Goal: Use online tool/utility: Utilize a website feature to perform a specific function

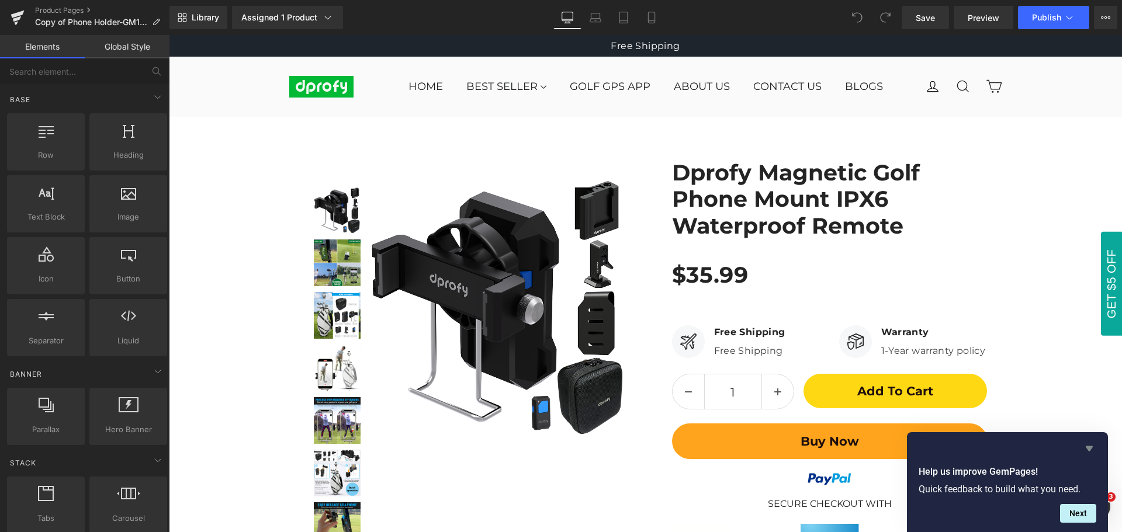
click at [1091, 449] on icon "Hide survey" at bounding box center [1089, 448] width 7 height 5
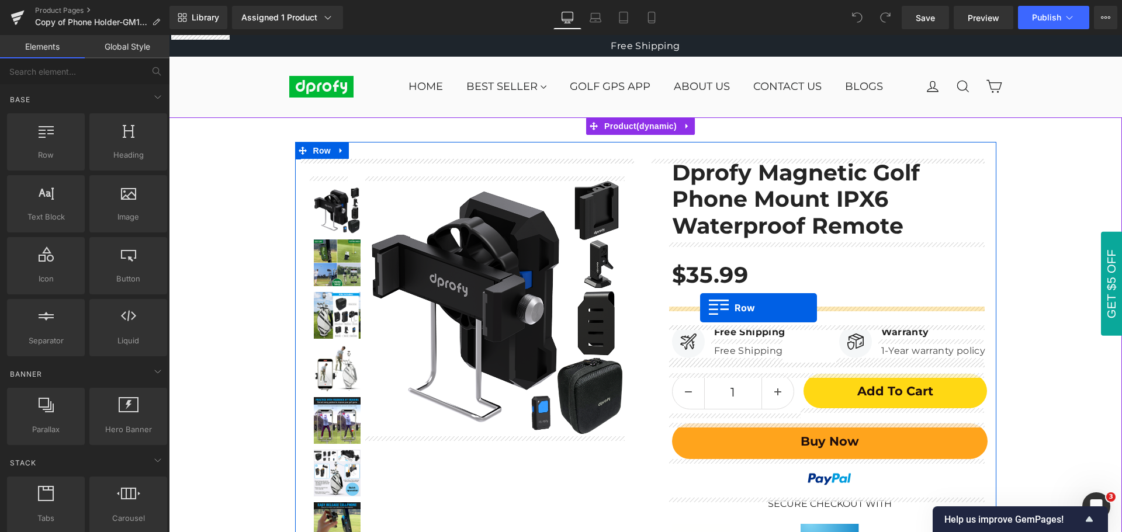
drag, startPoint x: 211, startPoint y: 178, endPoint x: 700, endPoint y: 308, distance: 506.1
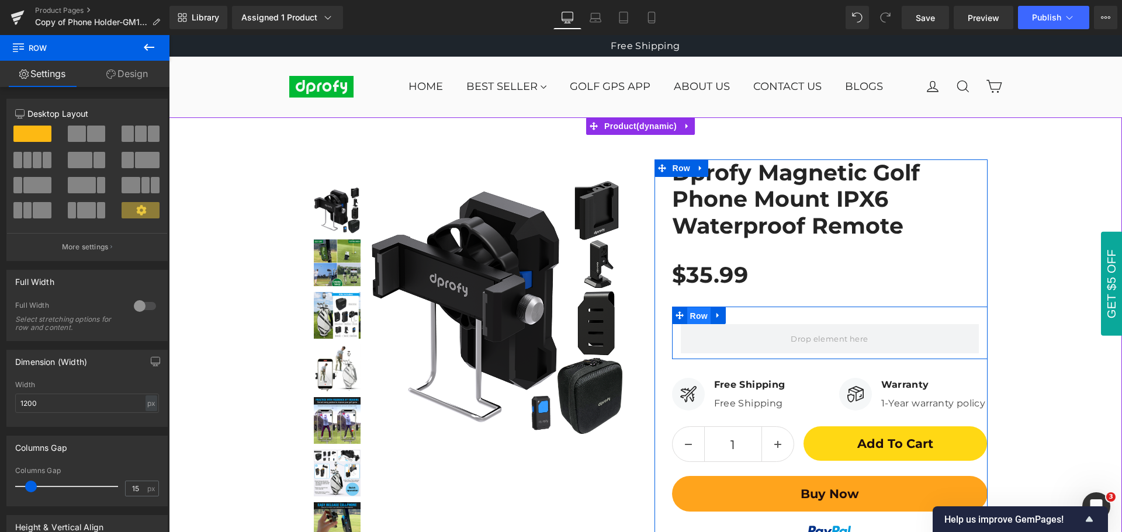
click at [694, 317] on span "Row" at bounding box center [698, 316] width 23 height 18
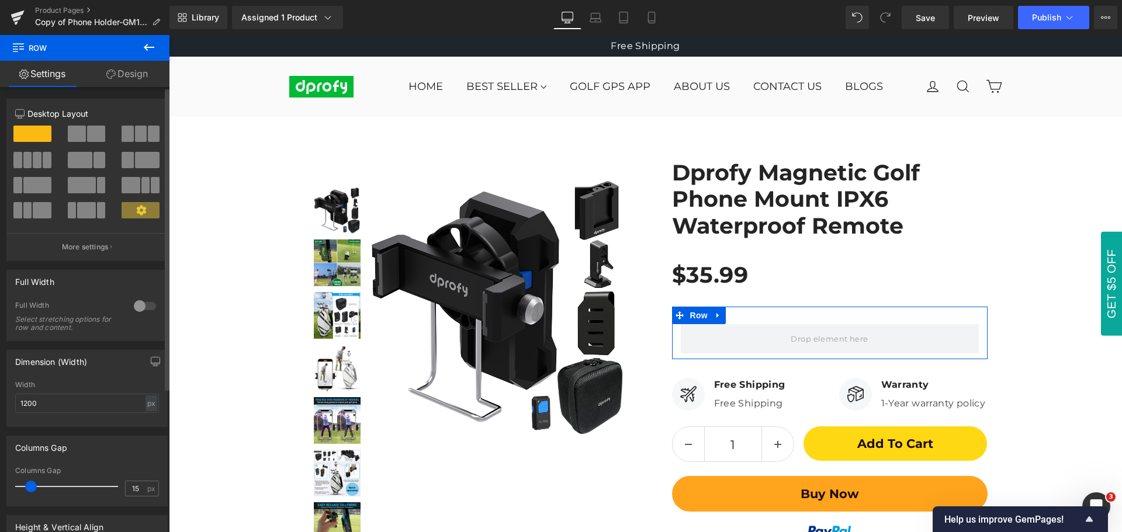
click at [89, 133] on span at bounding box center [96, 134] width 18 height 16
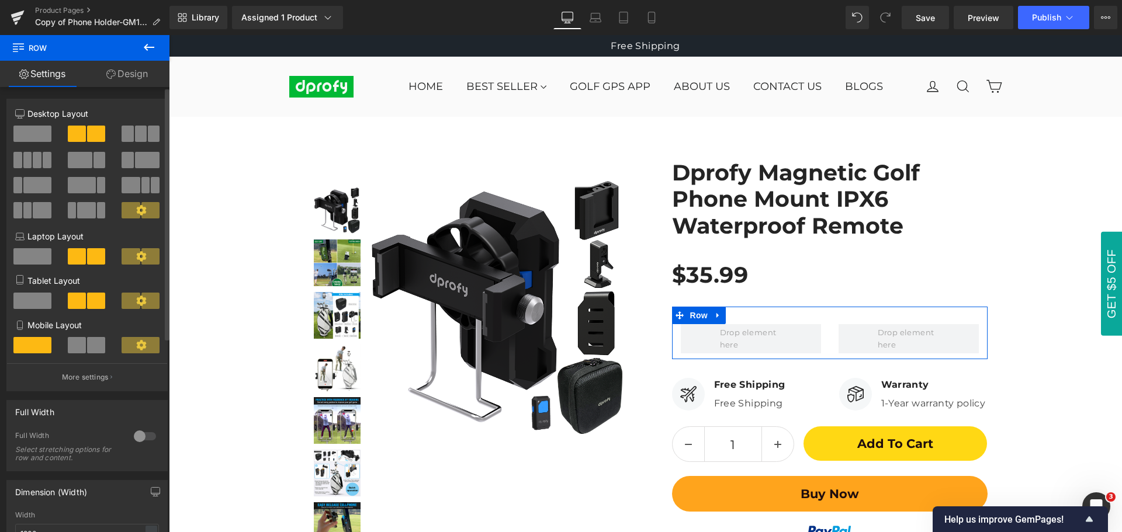
click at [84, 348] on button at bounding box center [87, 345] width 39 height 16
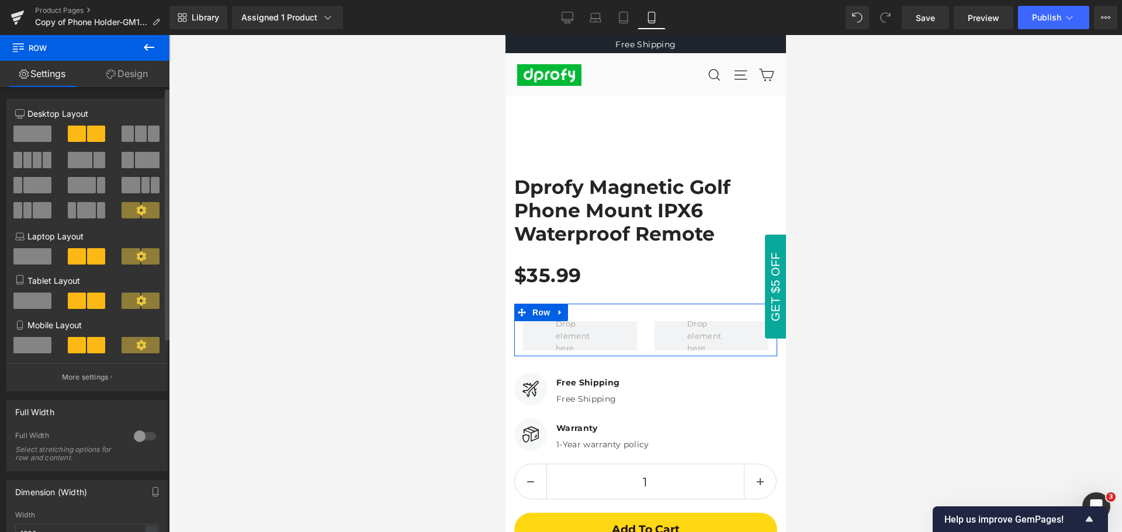
scroll to position [83, 0]
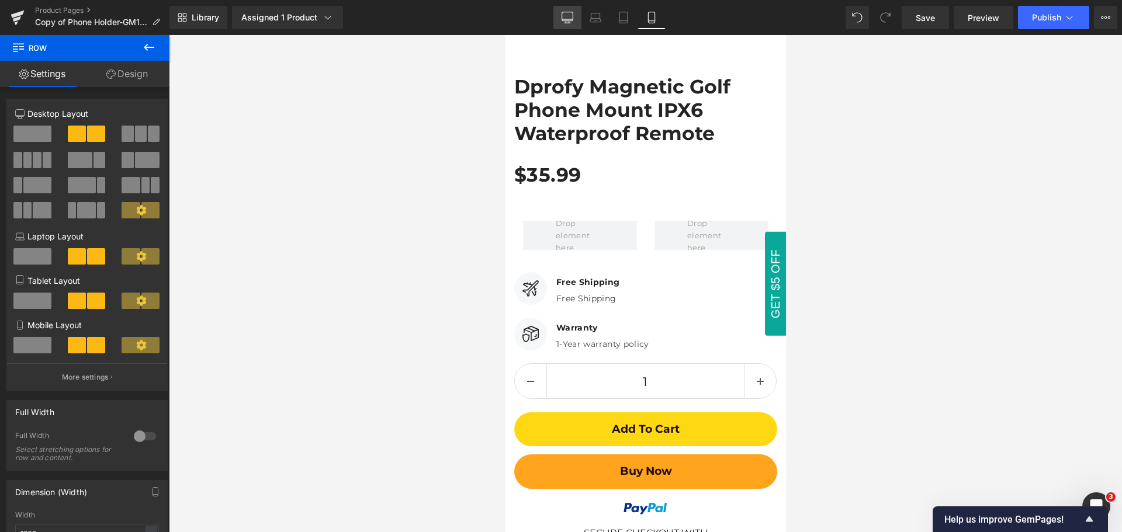
click at [568, 16] on icon at bounding box center [568, 18] width 12 height 12
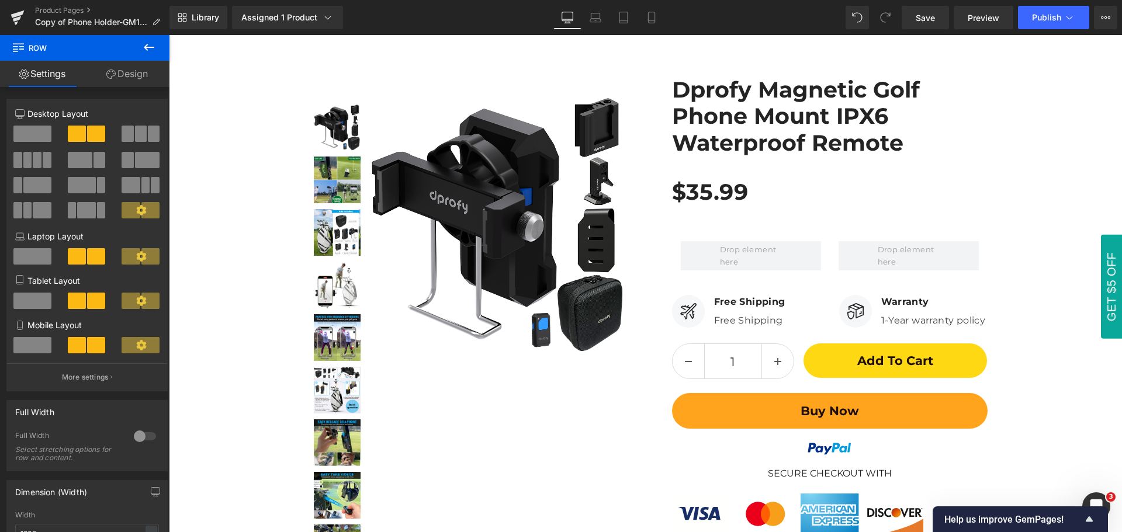
scroll to position [86, 0]
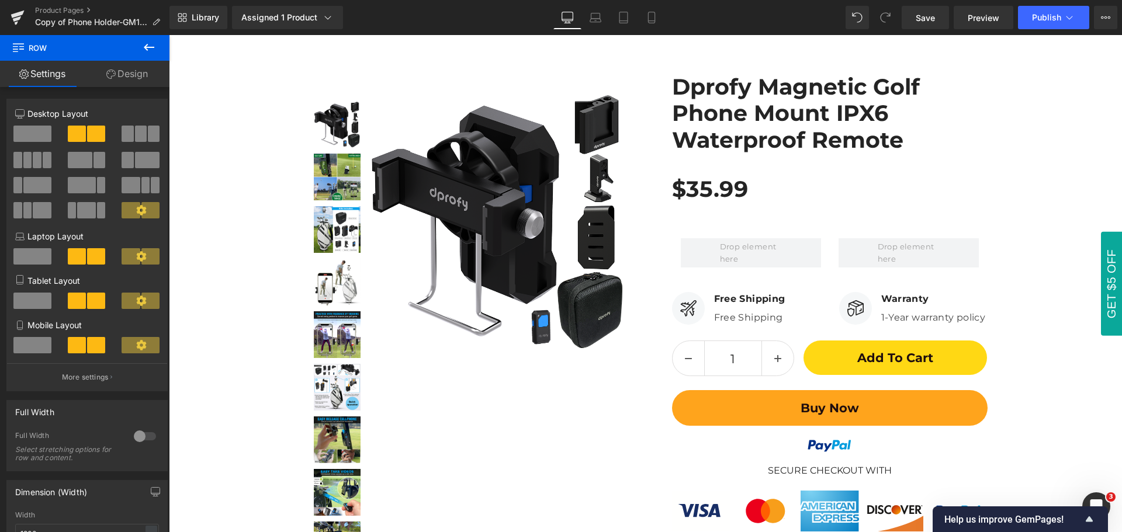
click at [151, 47] on icon at bounding box center [149, 47] width 11 height 7
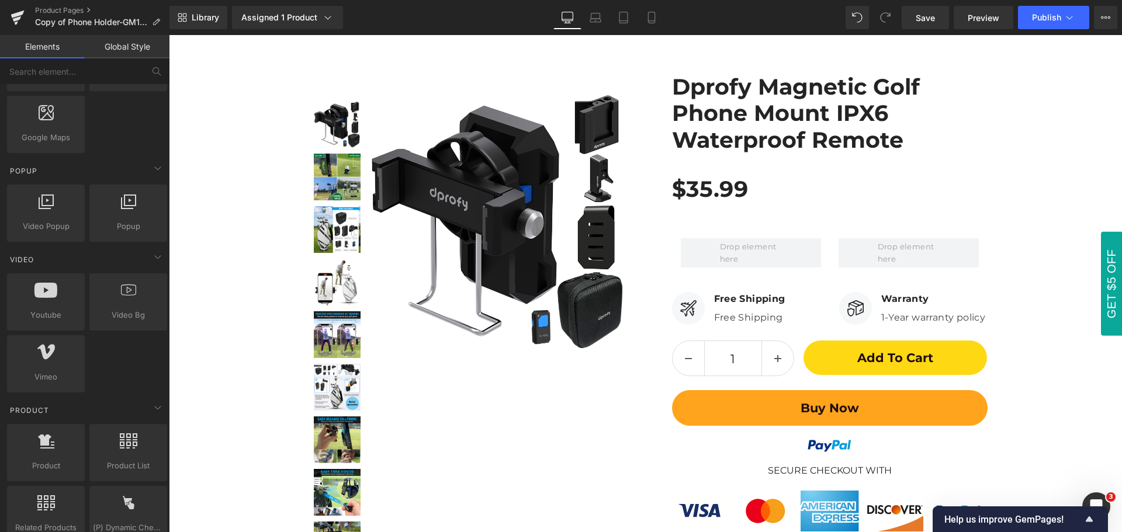
scroll to position [701, 0]
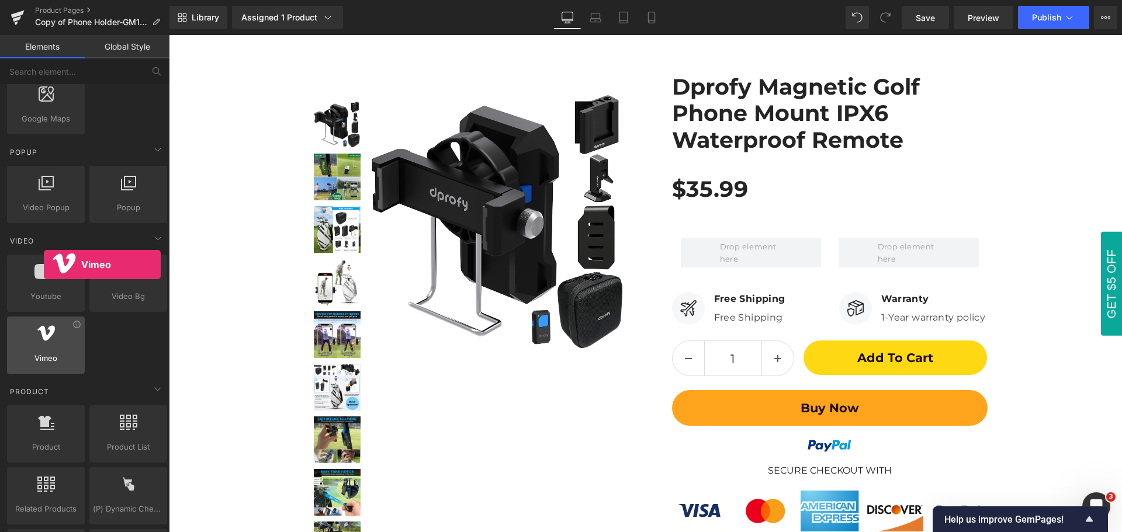
click at [44, 351] on div at bounding box center [46, 339] width 71 height 26
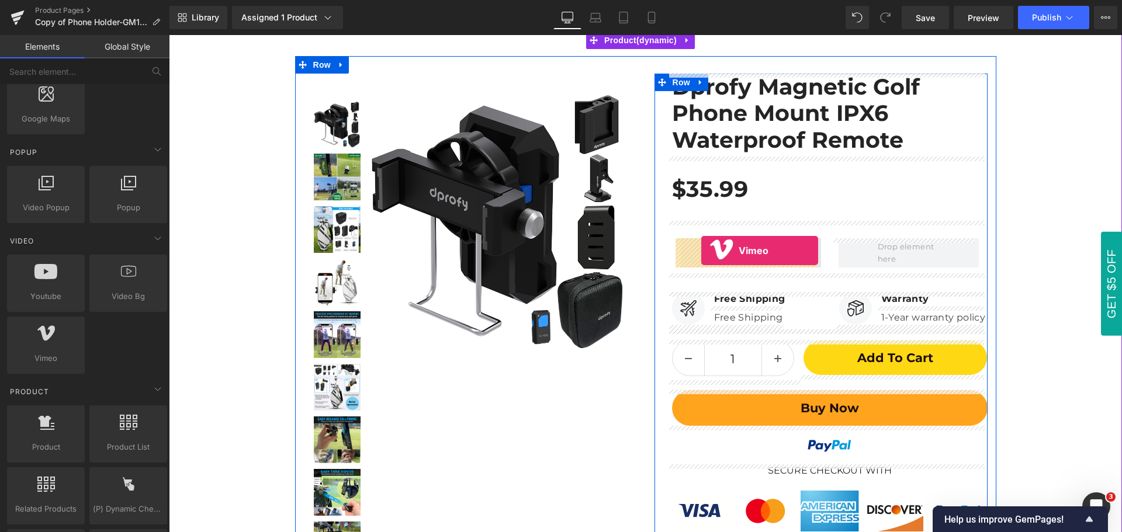
drag, startPoint x: 213, startPoint y: 386, endPoint x: 701, endPoint y: 251, distance: 506.9
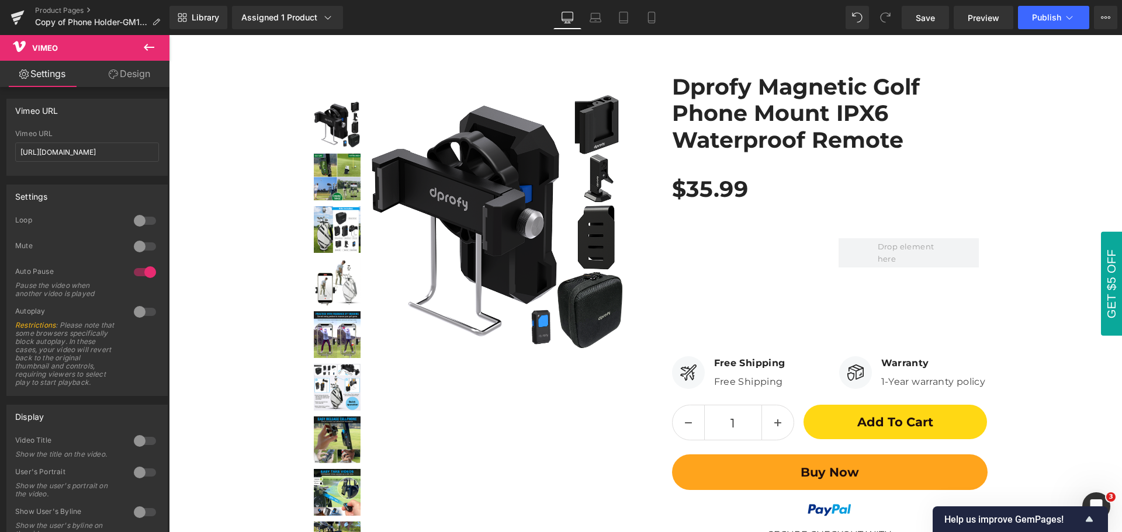
click at [148, 47] on icon at bounding box center [149, 47] width 11 height 7
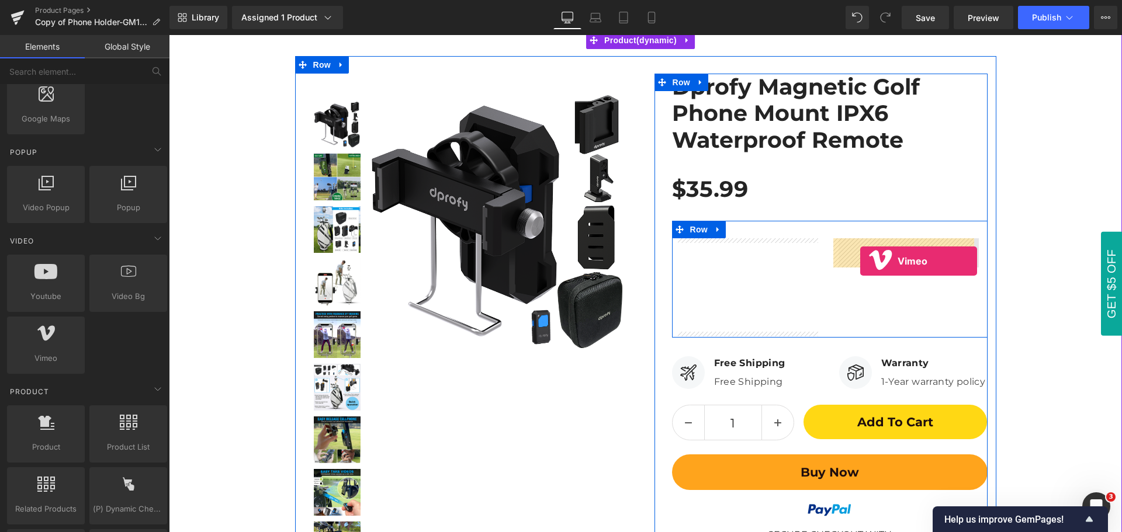
drag, startPoint x: 212, startPoint y: 387, endPoint x: 860, endPoint y: 261, distance: 660.3
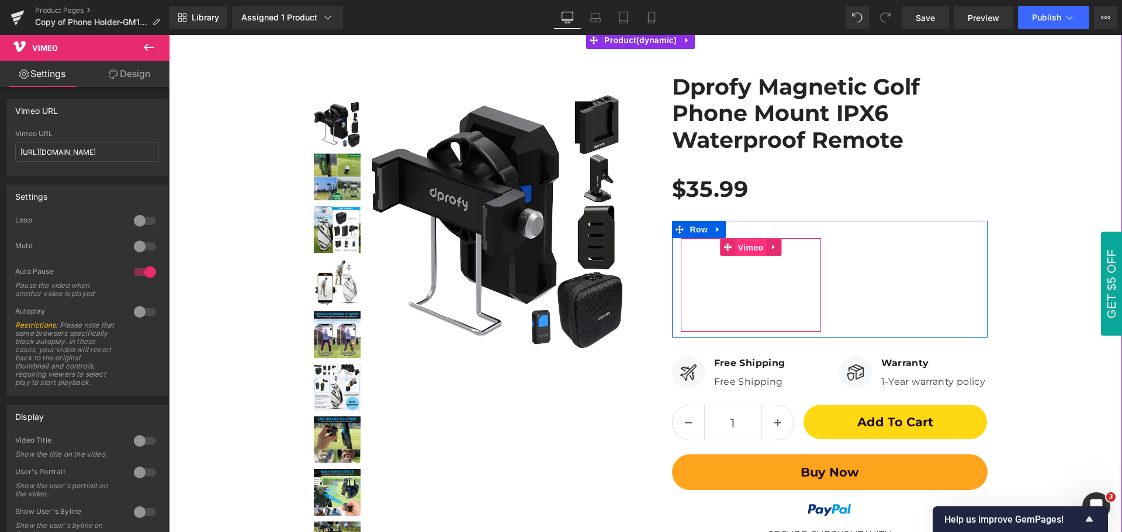
click at [742, 252] on span "Vimeo" at bounding box center [750, 248] width 31 height 18
click at [748, 250] on span "Vimeo" at bounding box center [750, 248] width 31 height 18
click at [747, 248] on span "Vimeo" at bounding box center [750, 247] width 31 height 18
click at [746, 248] on span "Vimeo" at bounding box center [750, 248] width 31 height 18
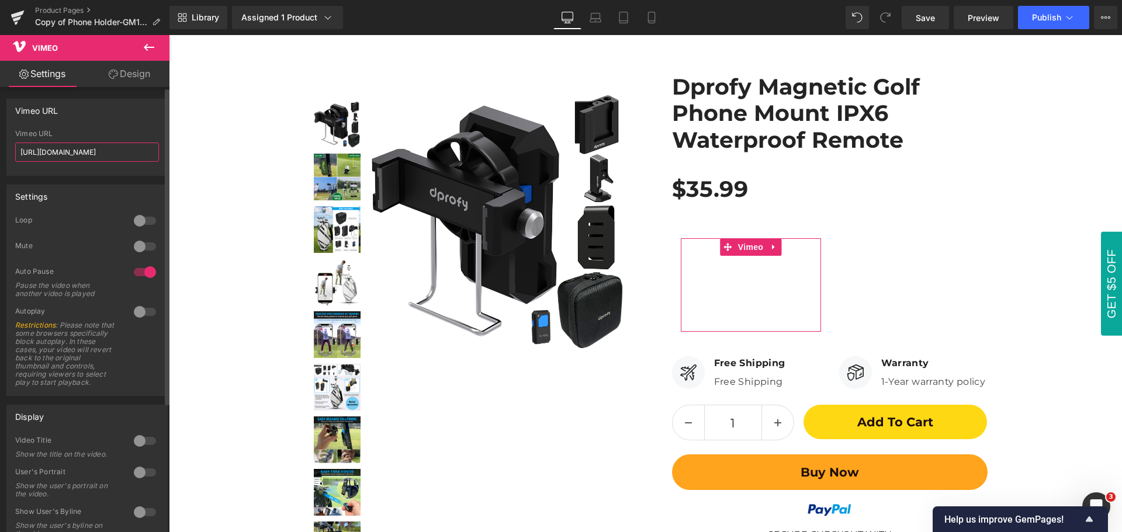
drag, startPoint x: 128, startPoint y: 153, endPoint x: 19, endPoint y: 153, distance: 109.3
click at [19, 153] on input "[URL][DOMAIN_NAME]" at bounding box center [87, 152] width 144 height 19
paste input "112072217"
type input "[URL][DOMAIN_NAME]"
click at [94, 120] on div "Vimeo URL" at bounding box center [87, 110] width 160 height 22
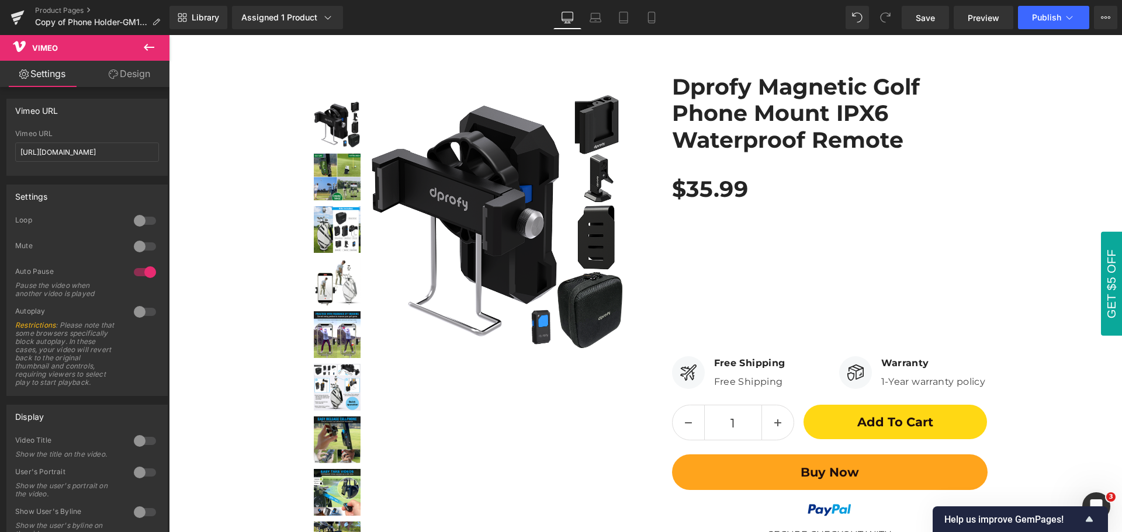
click at [150, 47] on icon at bounding box center [149, 47] width 11 height 7
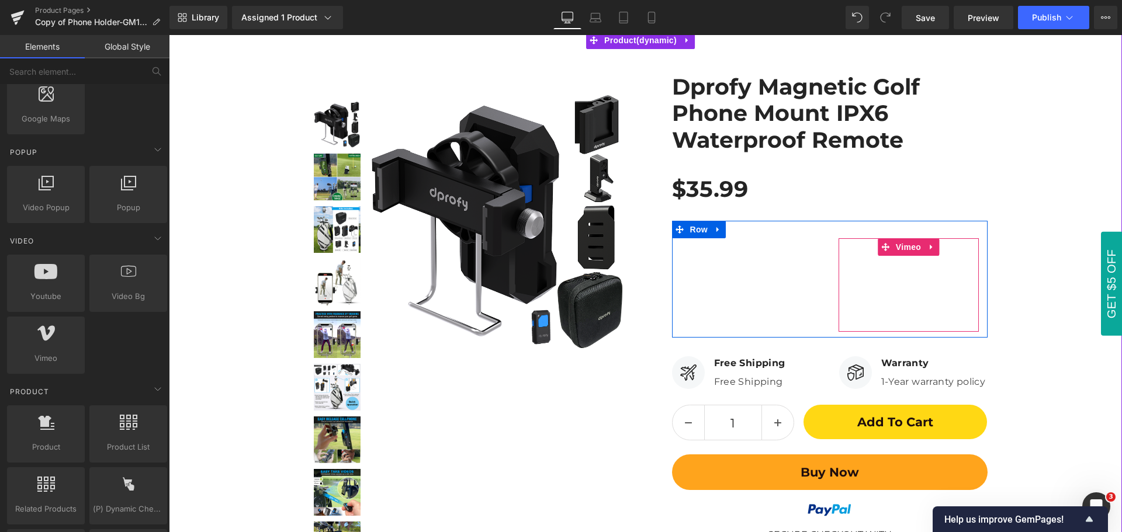
click at [905, 252] on div at bounding box center [909, 285] width 140 height 94
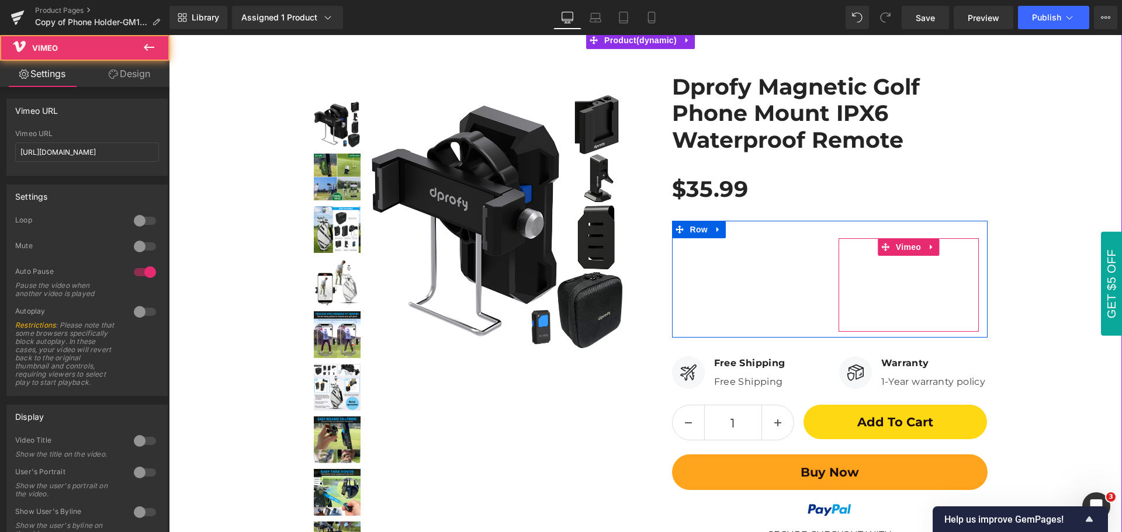
click at [905, 247] on div at bounding box center [909, 285] width 140 height 94
click at [905, 249] on div at bounding box center [909, 285] width 140 height 94
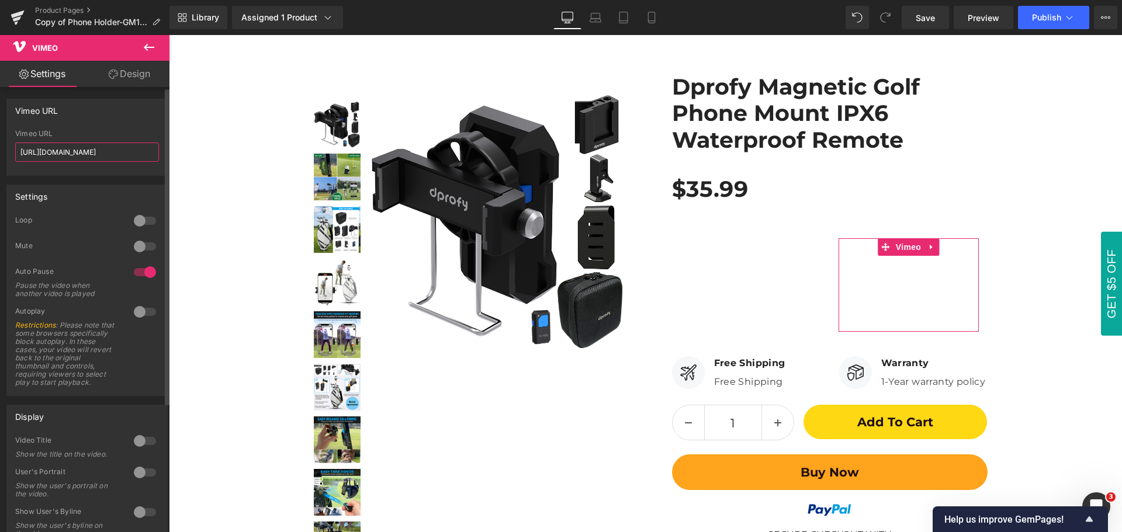
drag, startPoint x: 21, startPoint y: 152, endPoint x: 120, endPoint y: 153, distance: 98.8
click at [120, 153] on input "[URL][DOMAIN_NAME]" at bounding box center [87, 152] width 144 height 19
paste input "1120728143"
type input "[URL][DOMAIN_NAME]"
click at [125, 129] on div "Vimeo URL [URL][DOMAIN_NAME] Vimeo URL [URL][DOMAIN_NAME]" at bounding box center [86, 137] width 161 height 77
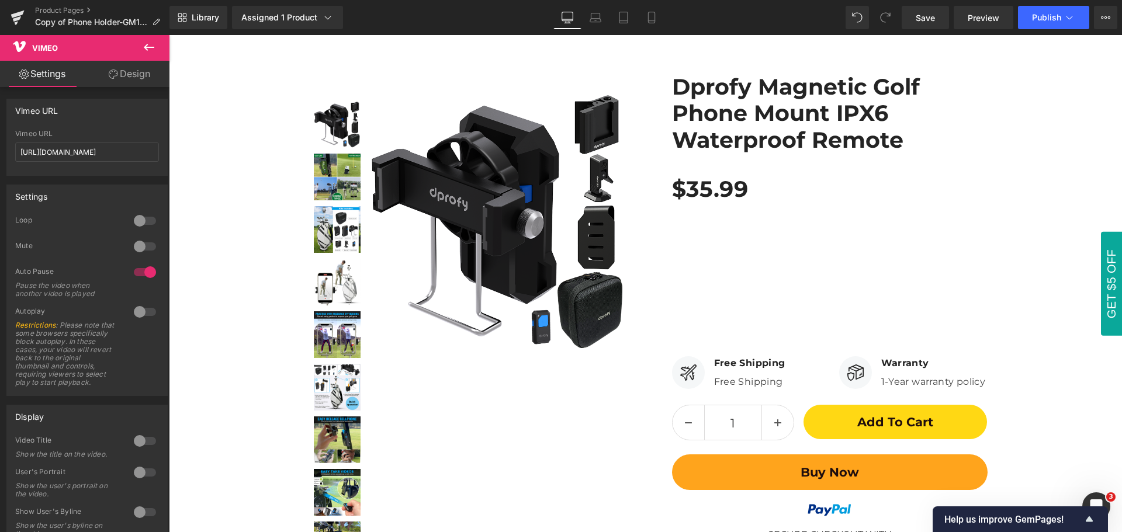
click at [148, 43] on icon at bounding box center [149, 47] width 14 height 14
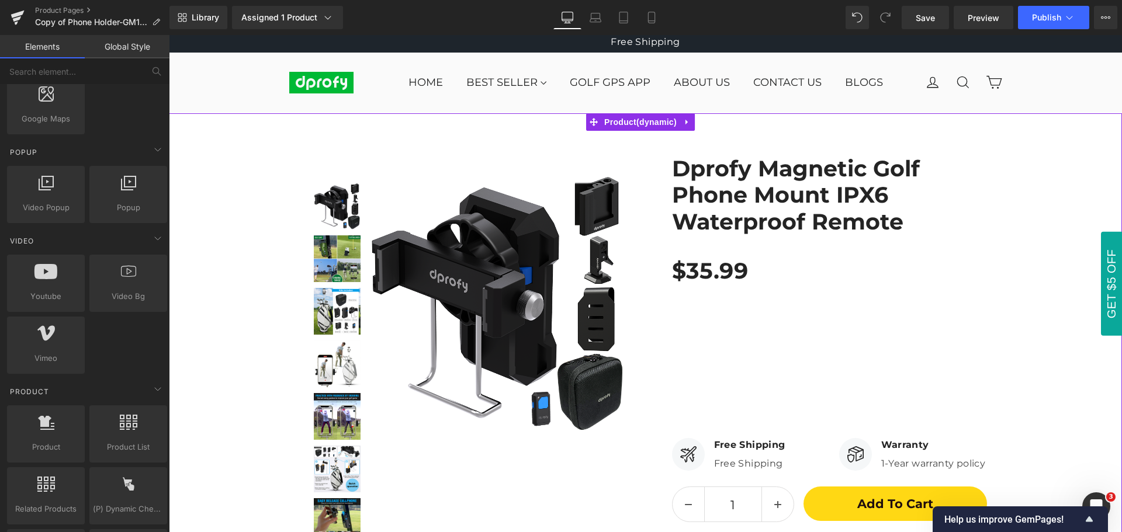
scroll to position [0, 0]
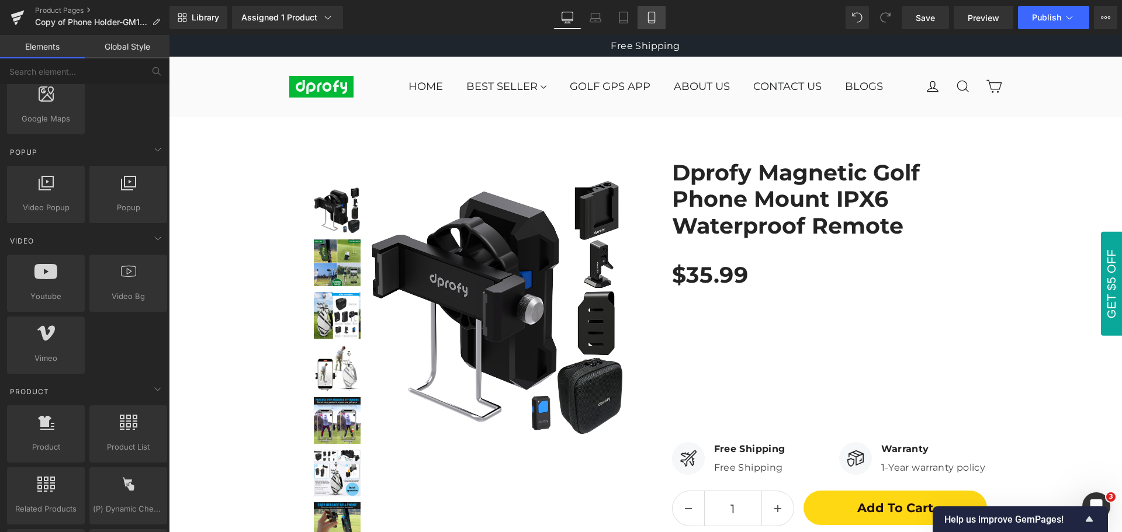
click at [650, 17] on icon at bounding box center [652, 18] width 12 height 12
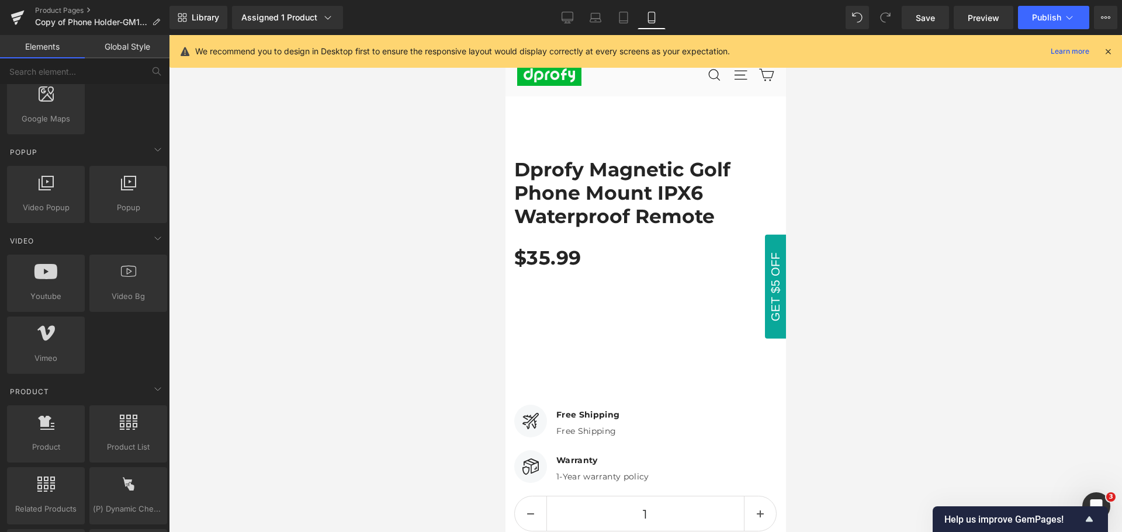
scroll to position [79, 0]
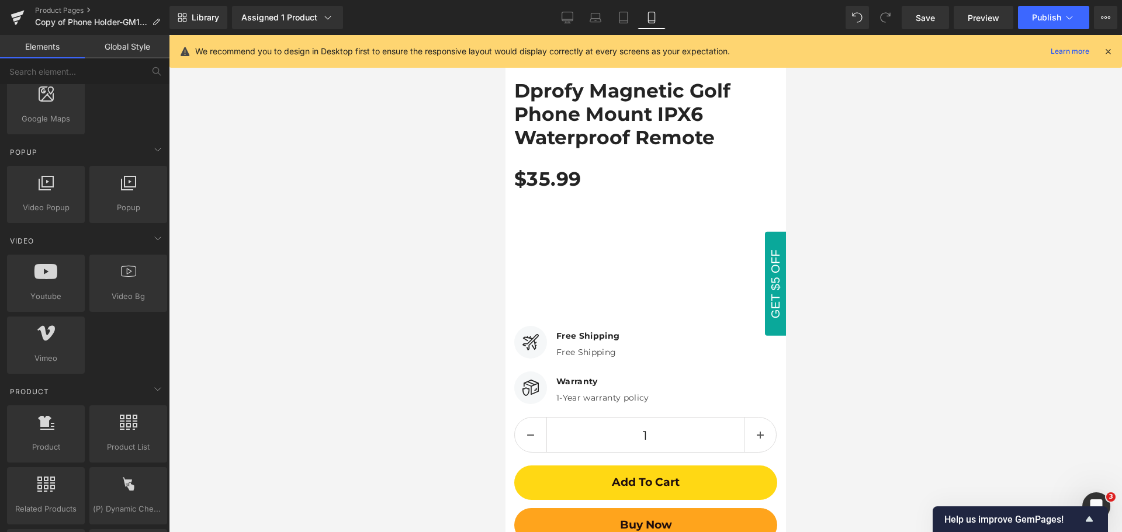
click at [1112, 51] on icon at bounding box center [1108, 51] width 11 height 11
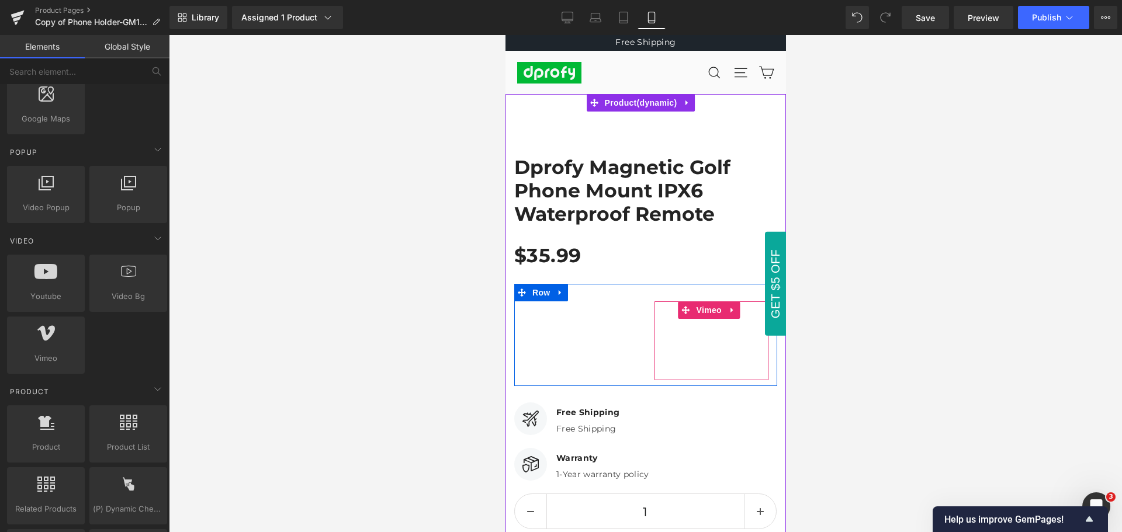
scroll to position [0, 0]
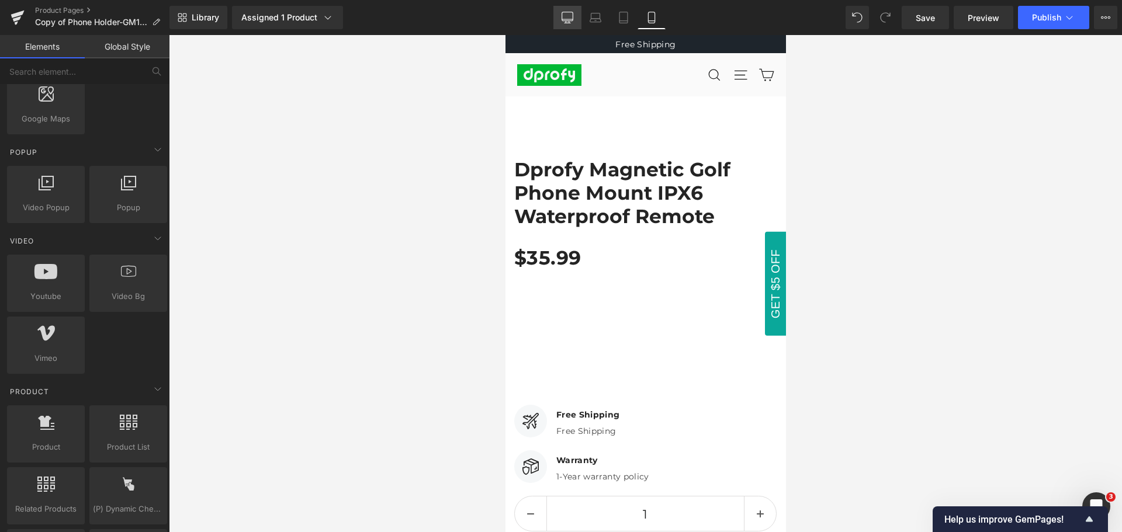
click at [563, 20] on icon at bounding box center [567, 16] width 11 height 9
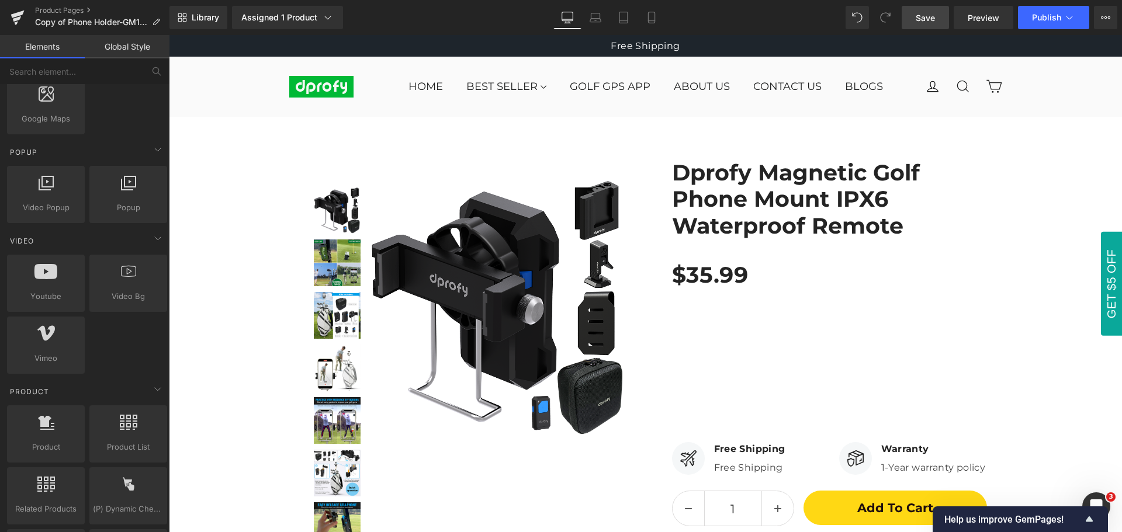
click at [926, 23] on span "Save" at bounding box center [925, 18] width 19 height 12
click at [717, 11] on div "Library Assigned 1 Product Product Preview Dprofy Magnetic Golf Phone Mount IPX…" at bounding box center [645, 17] width 953 height 23
click at [714, 23] on div "Library Assigned 1 Product Product Preview Dprofy Magnetic Golf Phone Mount IPX…" at bounding box center [645, 17] width 953 height 23
click at [704, 18] on div "Library Assigned 1 Product Product Preview Dprofy Magnetic Golf Phone Mount IPX…" at bounding box center [645, 17] width 953 height 23
